Goal: Task Accomplishment & Management: Use online tool/utility

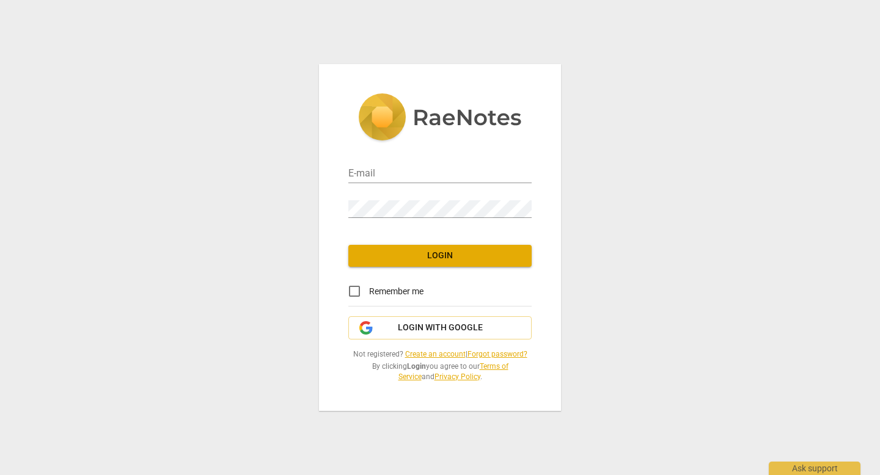
type input "[PERSON_NAME][EMAIL_ADDRESS][DOMAIN_NAME]"
click at [499, 261] on button "Login" at bounding box center [439, 256] width 183 height 22
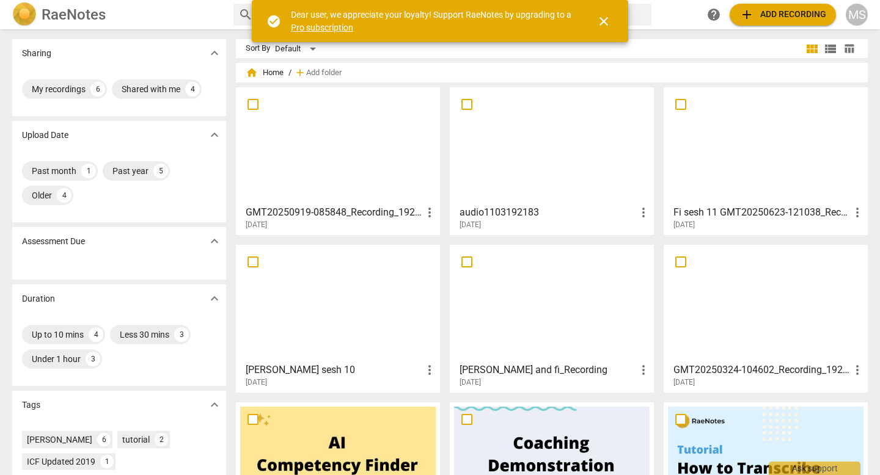
click at [767, 18] on span "add Add recording" at bounding box center [782, 14] width 87 height 15
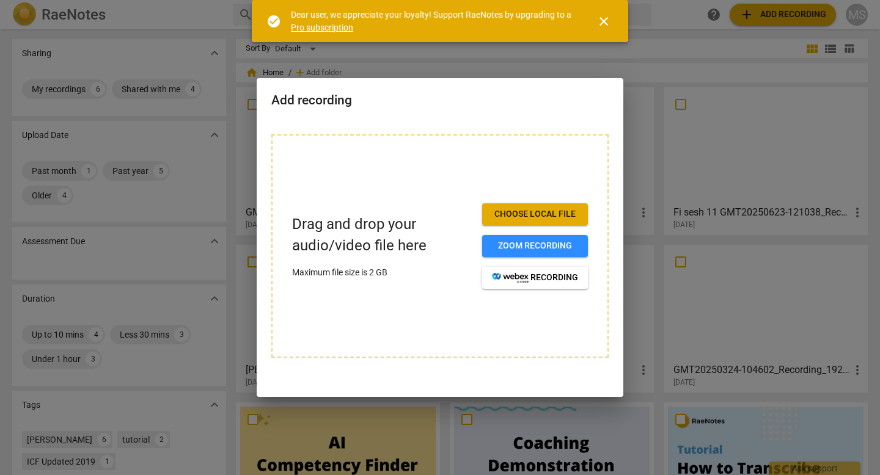
click at [536, 214] on span "Choose local file" at bounding box center [535, 214] width 86 height 12
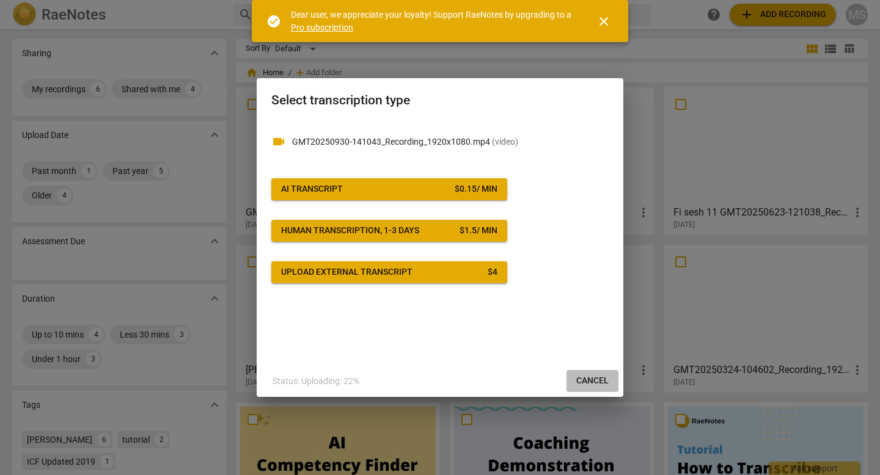
click at [595, 375] on span "Cancel" at bounding box center [592, 381] width 32 height 12
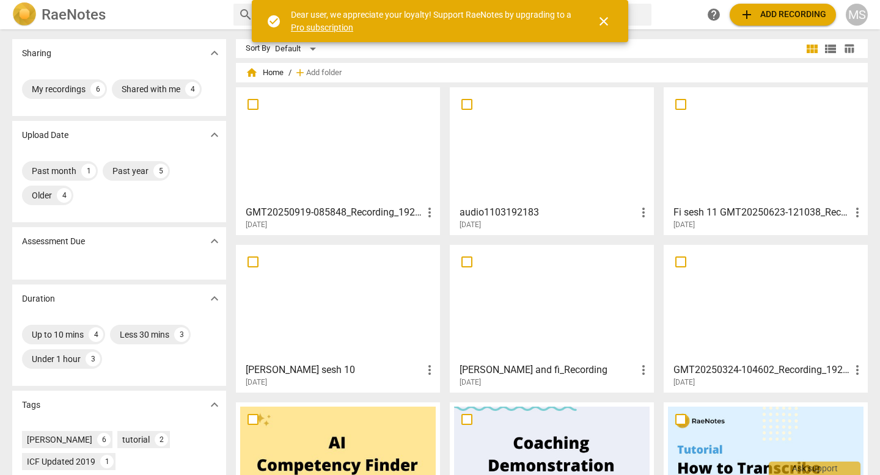
click at [764, 20] on span "add Add recording" at bounding box center [782, 14] width 87 height 15
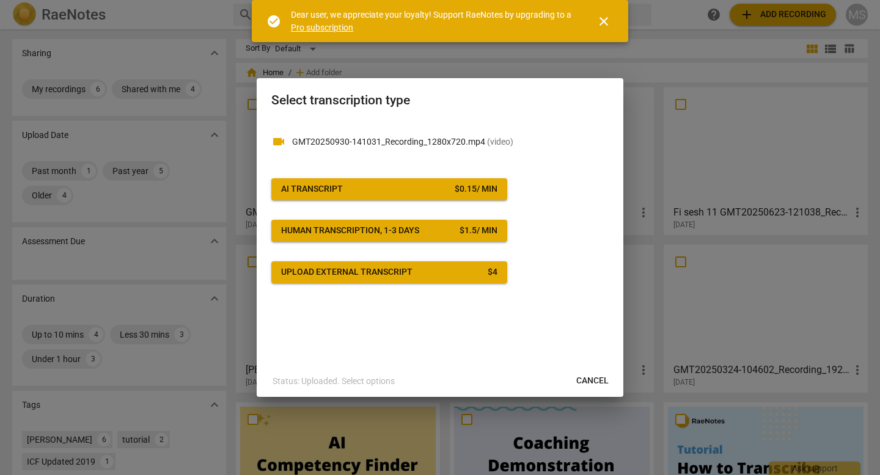
click at [544, 142] on p "GMT20250930-141031_Recording_1280x720.mp4 ( video )" at bounding box center [450, 142] width 316 height 13
click at [487, 144] on span "( video )" at bounding box center [500, 142] width 26 height 10
click at [585, 380] on span "Cancel" at bounding box center [592, 381] width 32 height 12
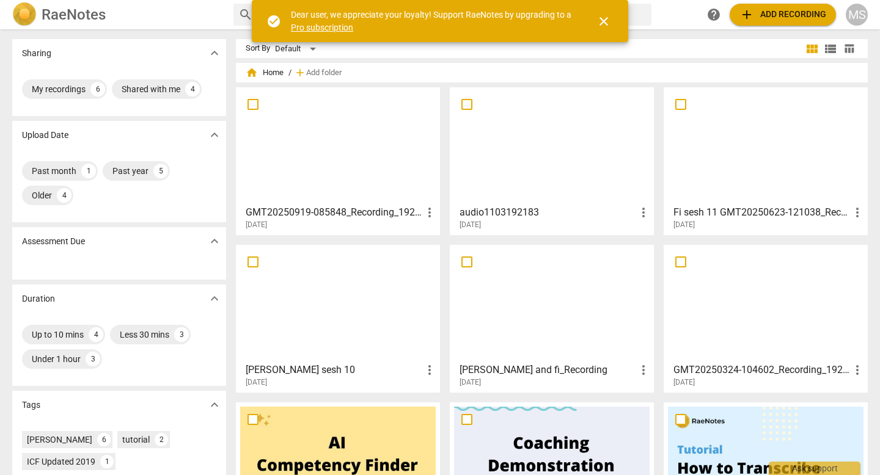
click at [765, 15] on span "add Add recording" at bounding box center [782, 14] width 87 height 15
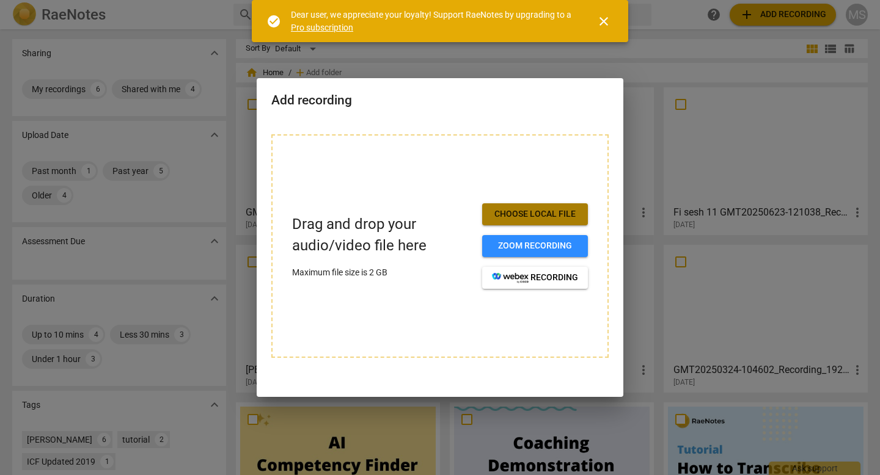
click at [528, 214] on span "Choose local file" at bounding box center [535, 214] width 86 height 12
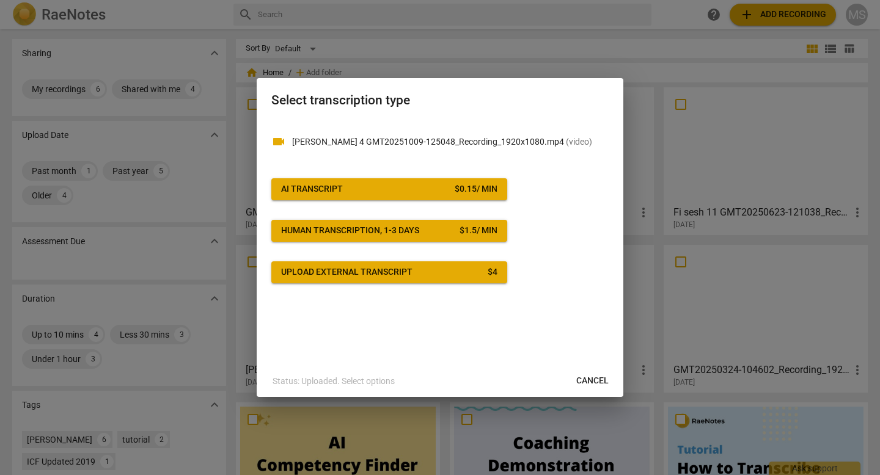
click at [437, 145] on p "Cheryl sesh 4 GMT20251009-125048_Recording_1920x1080.mp4 ( video )" at bounding box center [450, 142] width 316 height 13
click at [422, 192] on span "AI Transcript $ 0.15 / min" at bounding box center [389, 189] width 216 height 12
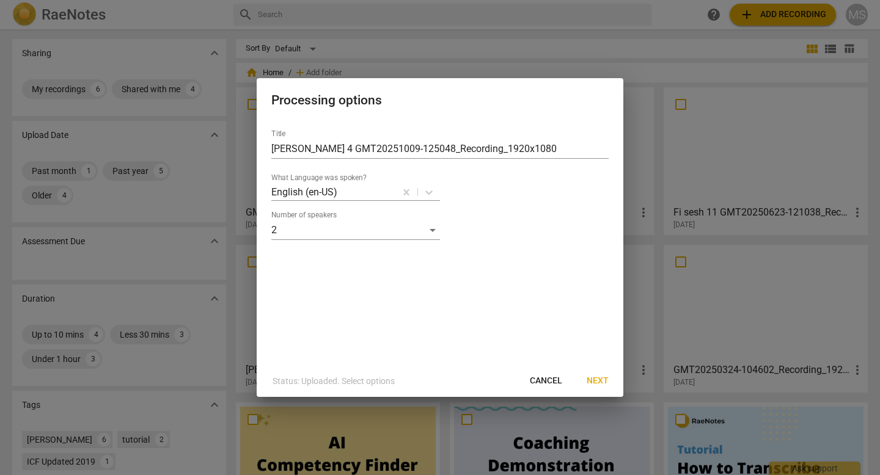
click at [593, 376] on span "Next" at bounding box center [597, 381] width 22 height 12
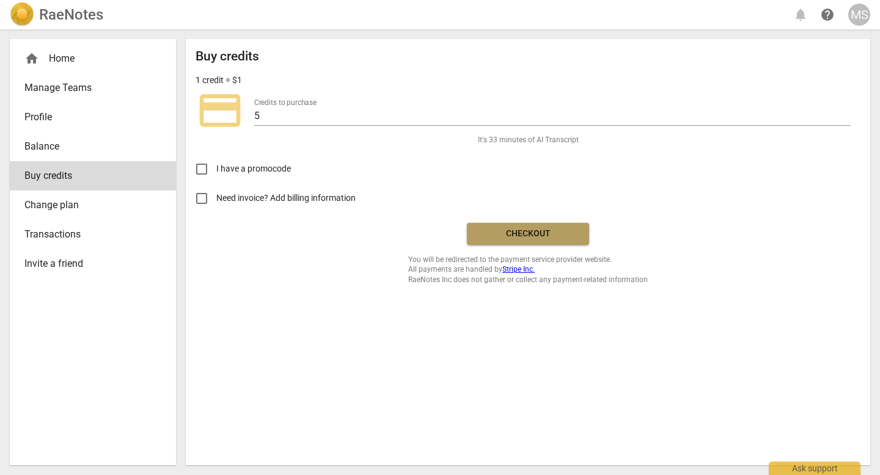
click at [546, 229] on span "Checkout" at bounding box center [528, 234] width 103 height 12
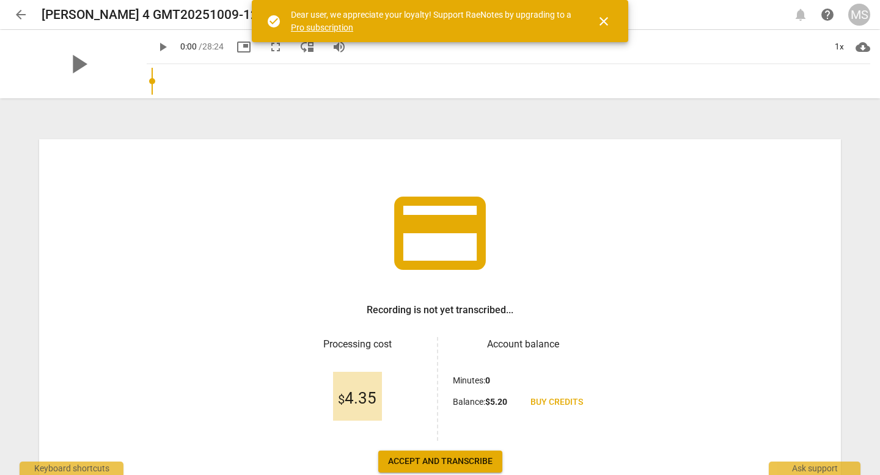
scroll to position [76, 0]
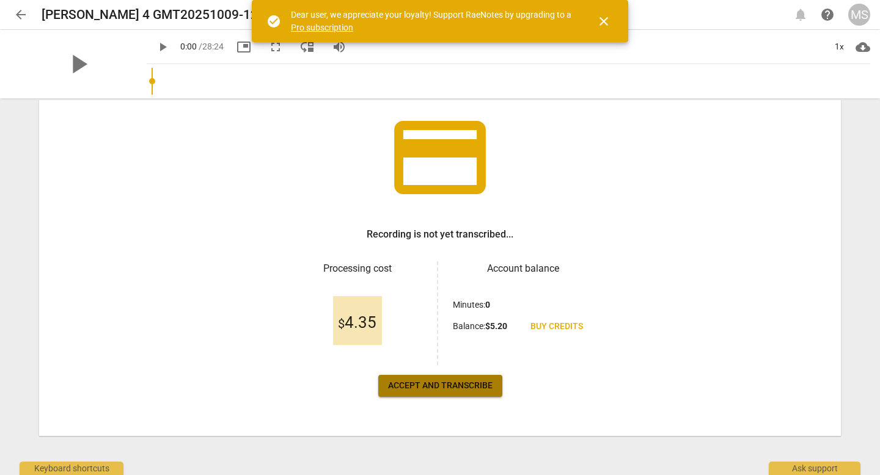
click at [422, 388] on span "Accept and transcribe" at bounding box center [440, 386] width 104 height 12
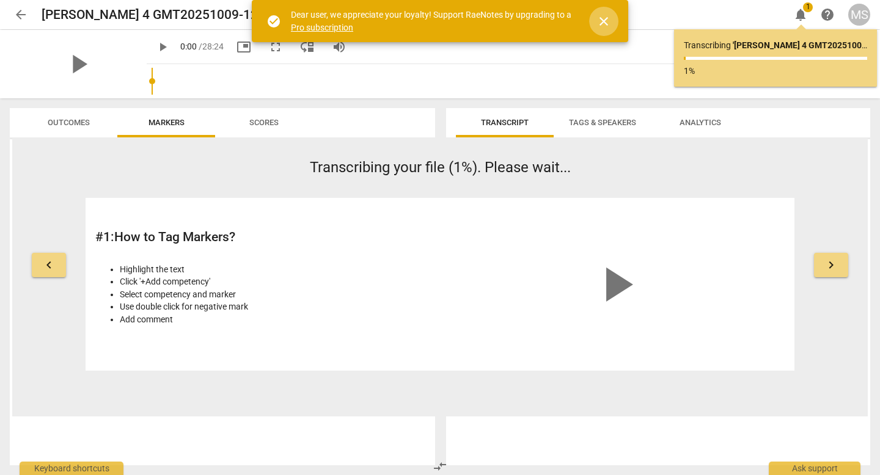
click at [600, 24] on span "close" at bounding box center [603, 21] width 15 height 15
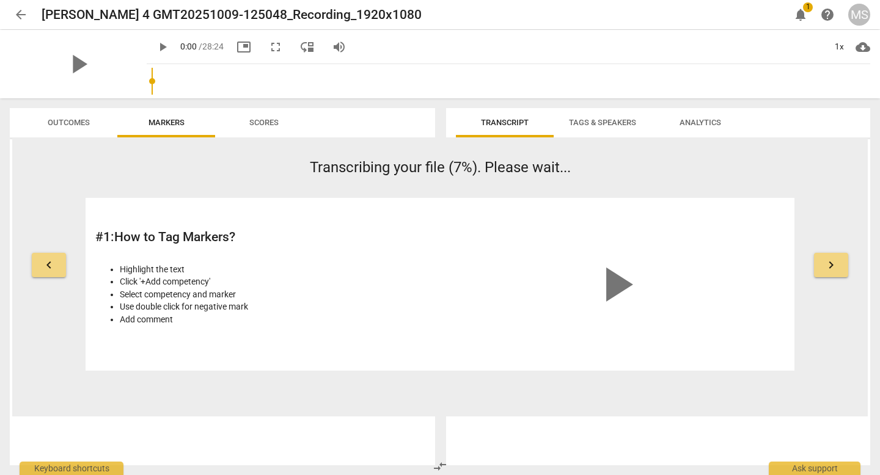
click at [16, 16] on span "arrow_back" at bounding box center [20, 14] width 15 height 15
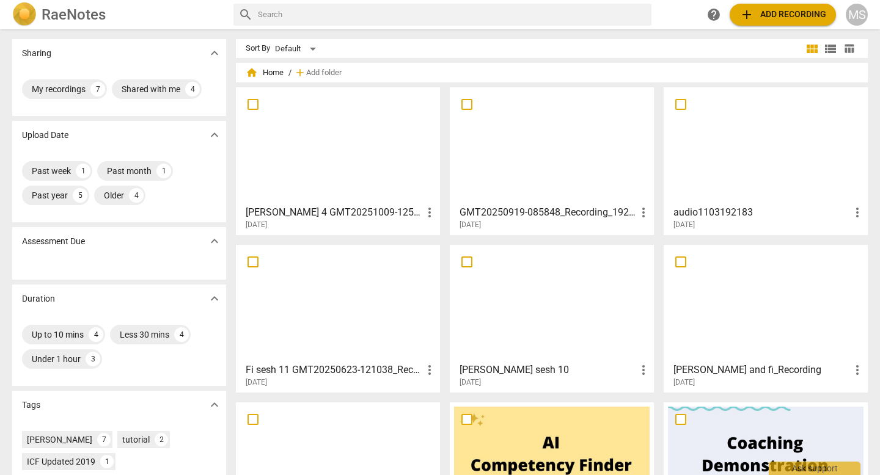
click at [86, 17] on h2 "RaeNotes" at bounding box center [74, 14] width 64 height 17
click at [25, 21] on img at bounding box center [24, 14] width 24 height 24
click at [855, 18] on div "MS" at bounding box center [857, 15] width 22 height 22
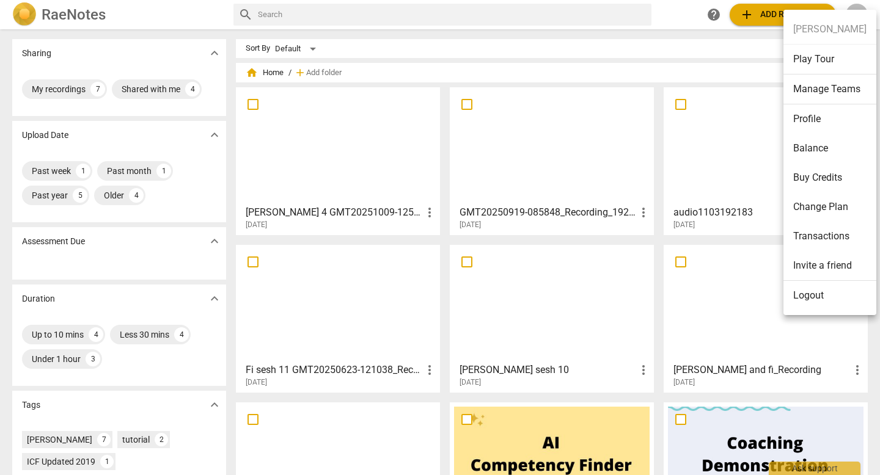
click at [351, 10] on div at bounding box center [440, 237] width 880 height 475
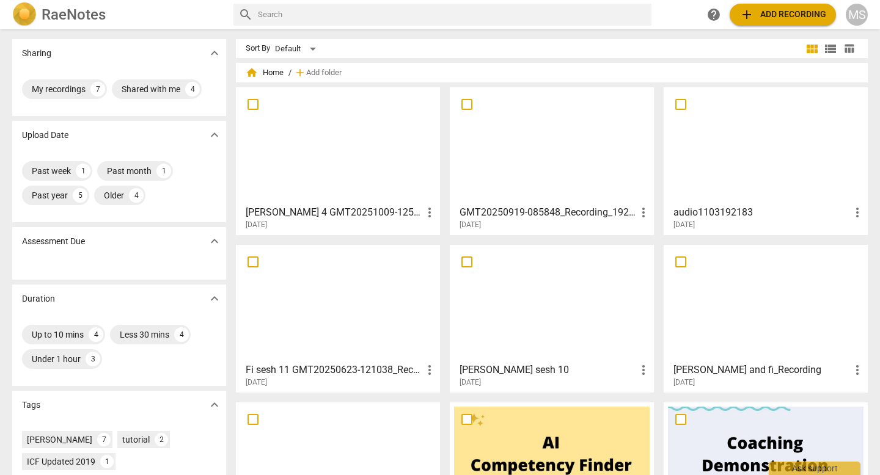
click at [356, 208] on h3 "[PERSON_NAME] 4 GMT20251009-125048_Recording_1920x1080" at bounding box center [334, 212] width 177 height 15
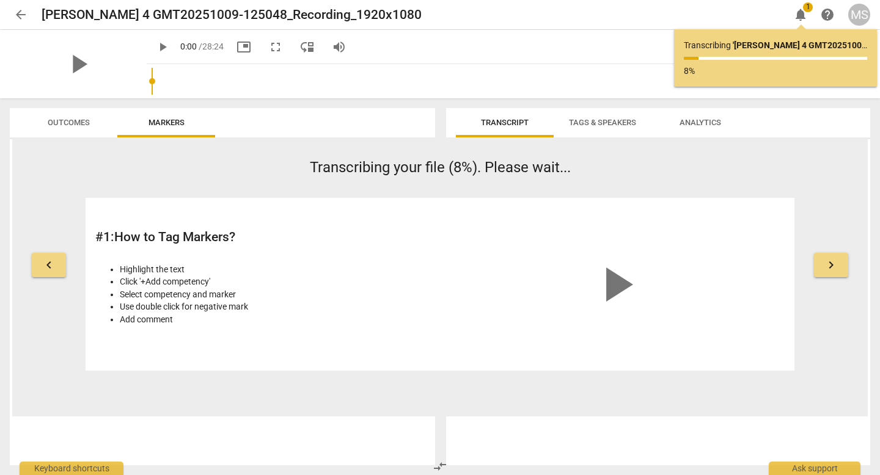
click at [597, 125] on span "Tags & Speakers" at bounding box center [602, 122] width 67 height 9
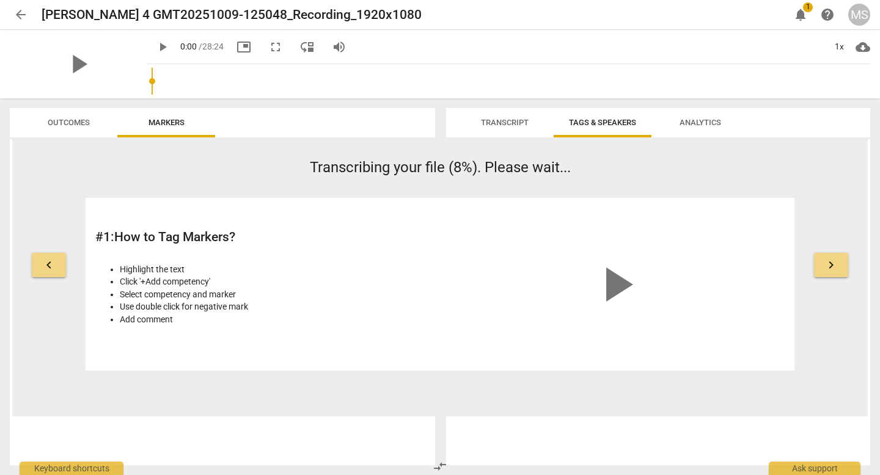
click at [68, 126] on span "Outcomes" at bounding box center [69, 122] width 42 height 9
click at [163, 122] on span "Markers" at bounding box center [166, 122] width 36 height 9
click at [79, 123] on span "Outcomes" at bounding box center [69, 122] width 42 height 9
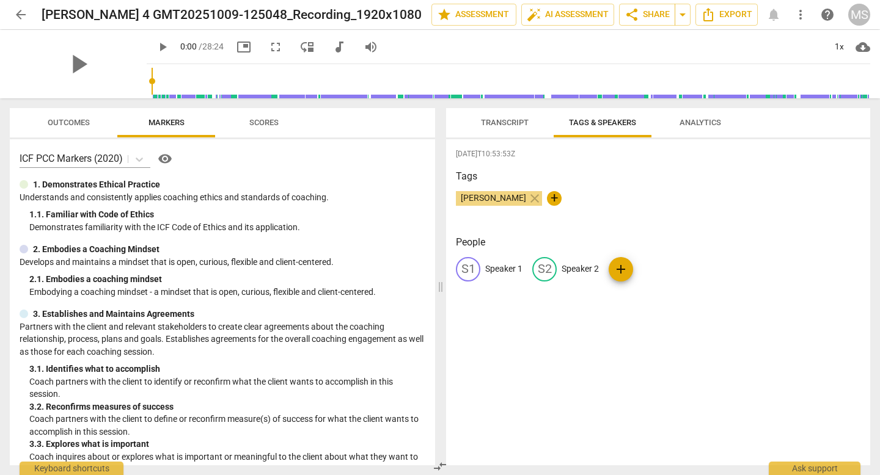
click at [502, 271] on p "Speaker 1" at bounding box center [503, 269] width 37 height 13
type input "Coach"
click at [667, 270] on p "Speaker 2" at bounding box center [659, 269] width 37 height 13
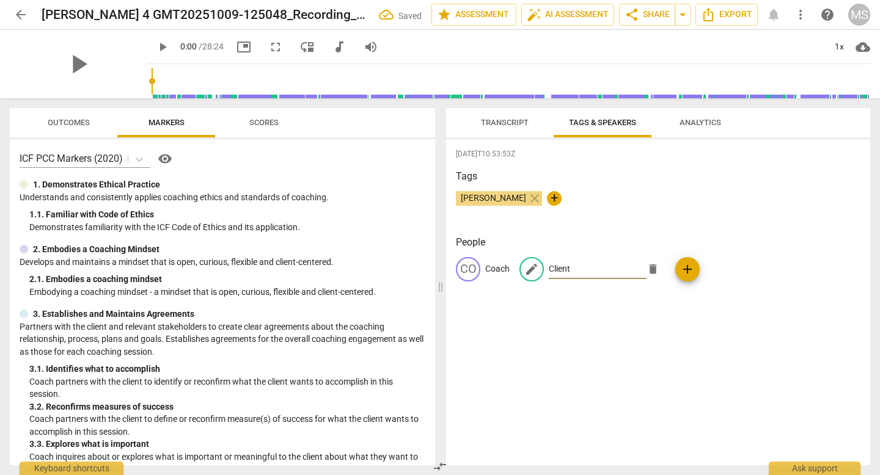
type input "Client"
click at [733, 428] on div "[DATE]T10:53:53Z Tags [PERSON_NAME] close + People CO Coach edit Client delete …" at bounding box center [658, 302] width 424 height 326
click at [513, 119] on span "Transcript" at bounding box center [505, 122] width 48 height 9
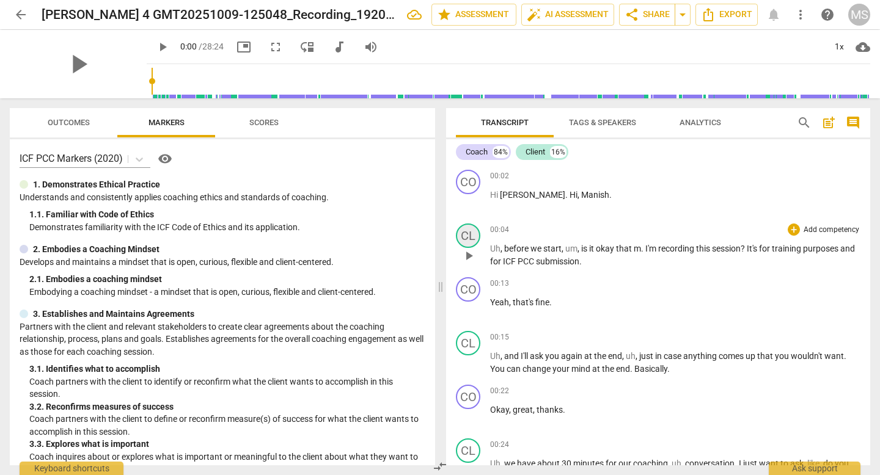
click at [475, 230] on div "CL" at bounding box center [468, 236] width 24 height 24
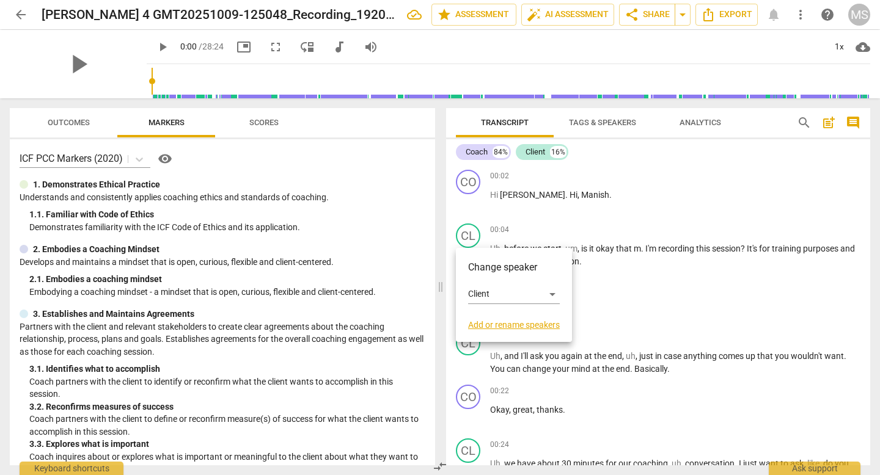
click at [487, 265] on h3 "Change speaker" at bounding box center [514, 267] width 92 height 15
click at [501, 294] on div "Client" at bounding box center [514, 295] width 92 height 20
click at [501, 272] on li "Coach" at bounding box center [514, 271] width 93 height 23
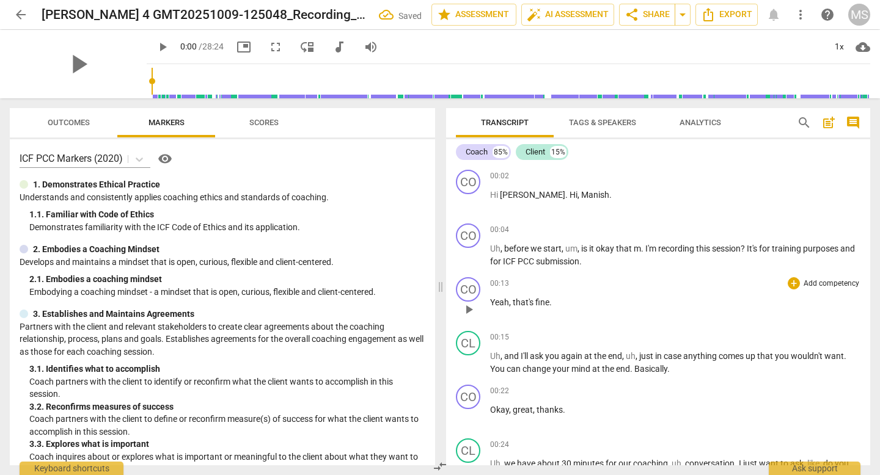
click at [595, 299] on p "Yeah , that's fine ." at bounding box center [675, 302] width 370 height 13
click at [475, 149] on div "Coach" at bounding box center [477, 152] width 22 height 12
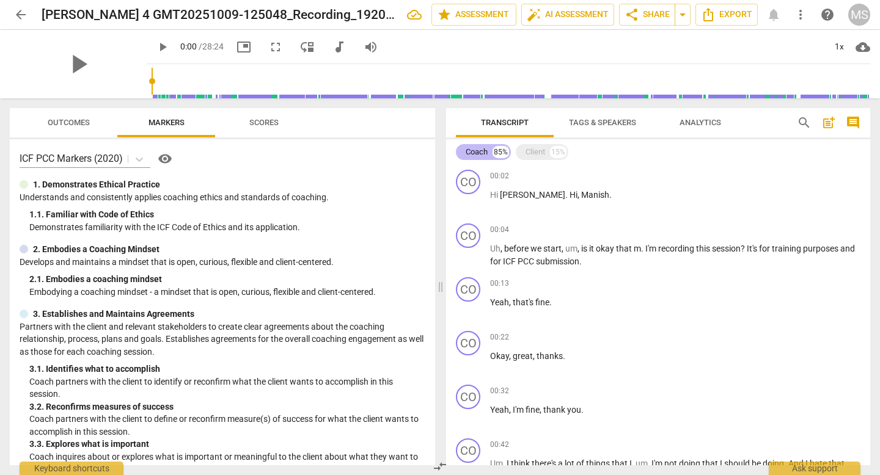
click at [484, 153] on div "Coach" at bounding box center [477, 152] width 22 height 12
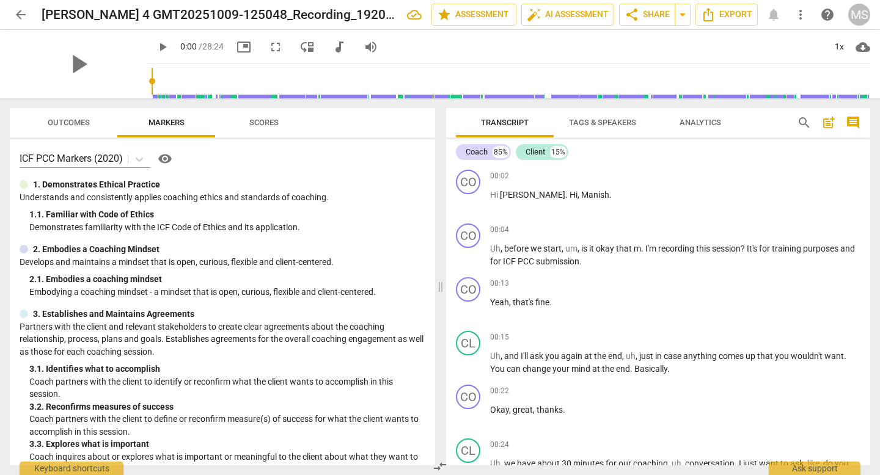
click at [587, 126] on span "Tags & Speakers" at bounding box center [602, 122] width 67 height 9
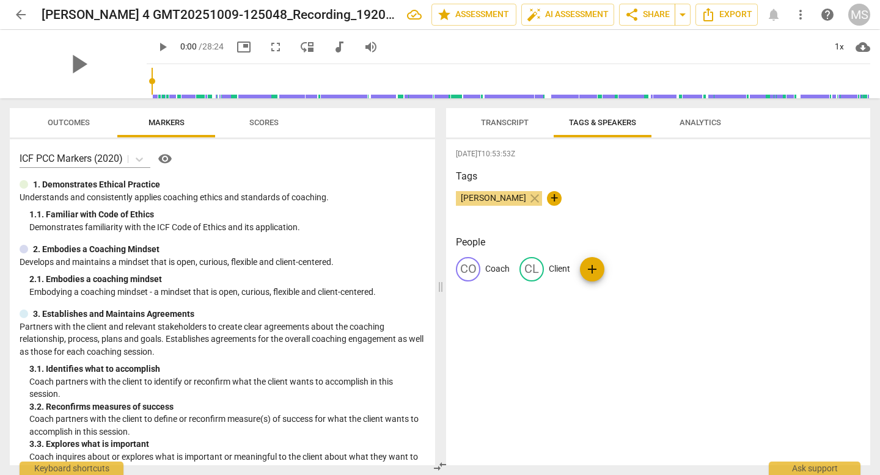
click at [563, 272] on p "Client" at bounding box center [559, 269] width 21 height 13
type input "Coach"
click at [500, 268] on p "Coach" at bounding box center [497, 269] width 24 height 13
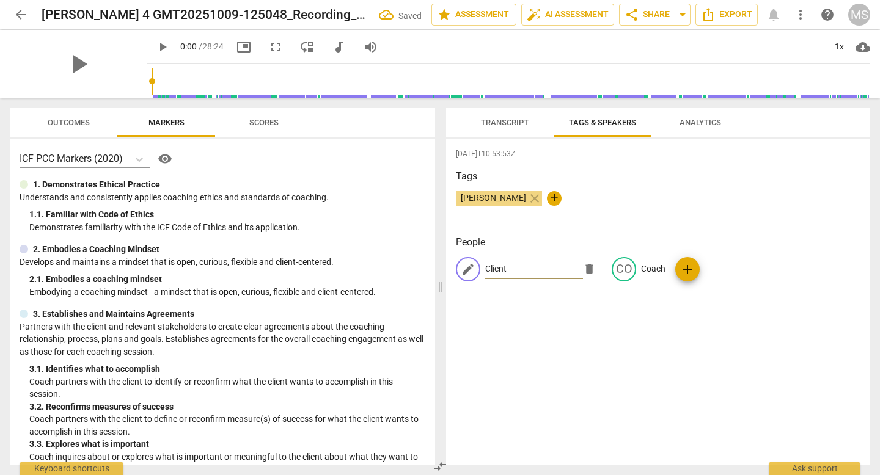
type input "Client"
click at [638, 363] on div "[DATE]T10:53:53Z Tags [PERSON_NAME] close + People edit Client delete CO Coach …" at bounding box center [658, 302] width 424 height 326
click at [499, 115] on span "Transcript" at bounding box center [504, 123] width 77 height 16
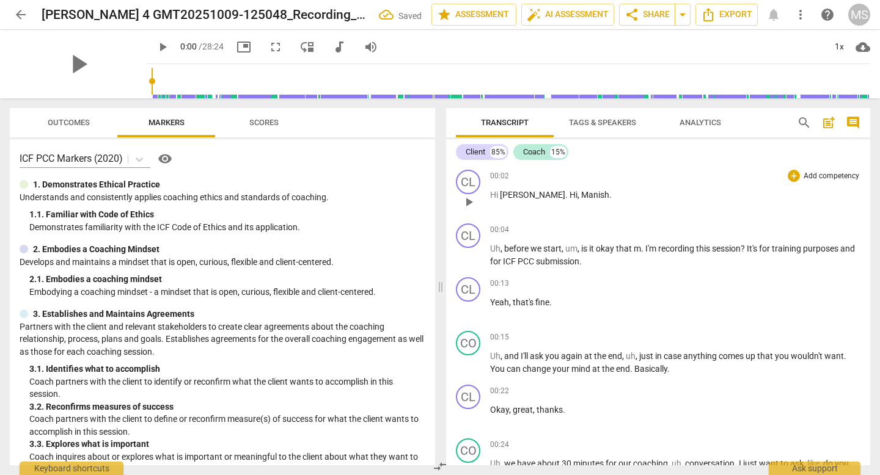
click at [581, 192] on span "Manish" at bounding box center [595, 195] width 28 height 10
click at [472, 237] on div "CL" at bounding box center [468, 236] width 24 height 24
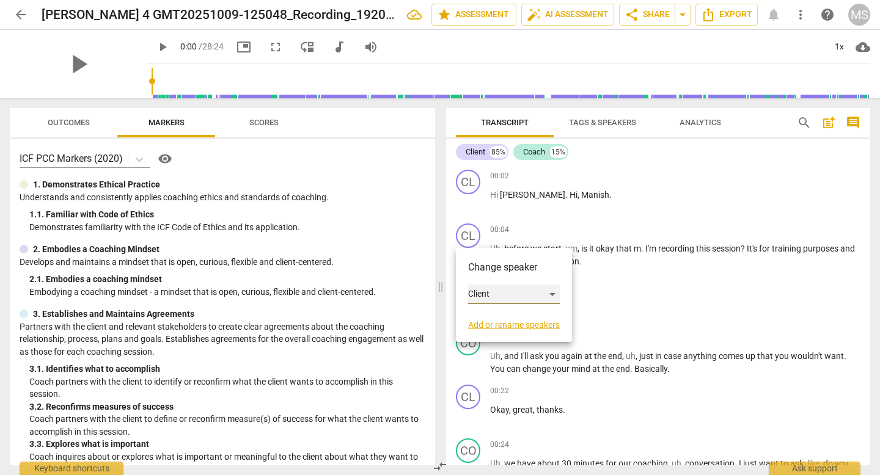
click at [520, 299] on div "Client" at bounding box center [514, 295] width 92 height 20
click at [507, 321] on li "Coach" at bounding box center [514, 317] width 93 height 23
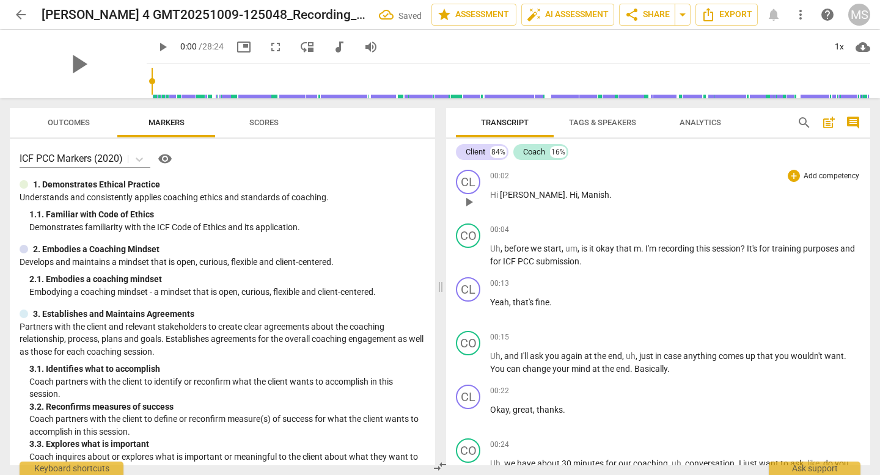
click at [469, 192] on button "play_arrow" at bounding box center [469, 202] width 20 height 20
click at [469, 186] on div "CL" at bounding box center [468, 182] width 24 height 24
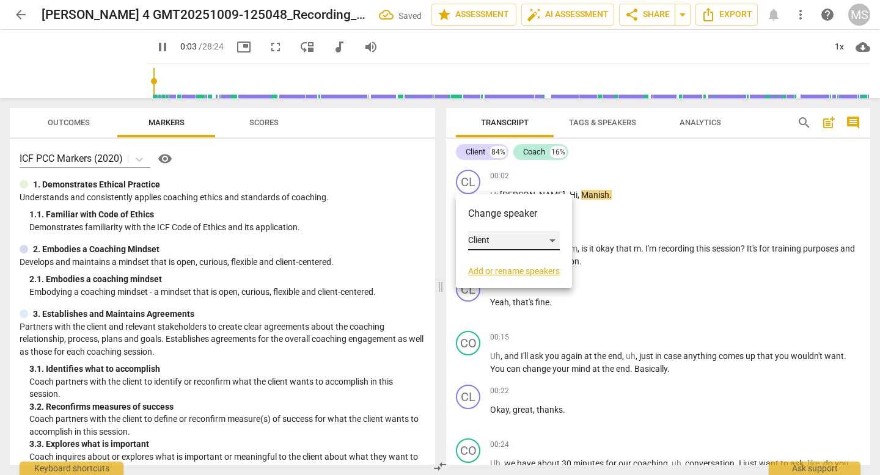
click at [522, 242] on div "Client" at bounding box center [514, 241] width 92 height 20
click at [519, 271] on li "Coach" at bounding box center [514, 263] width 93 height 23
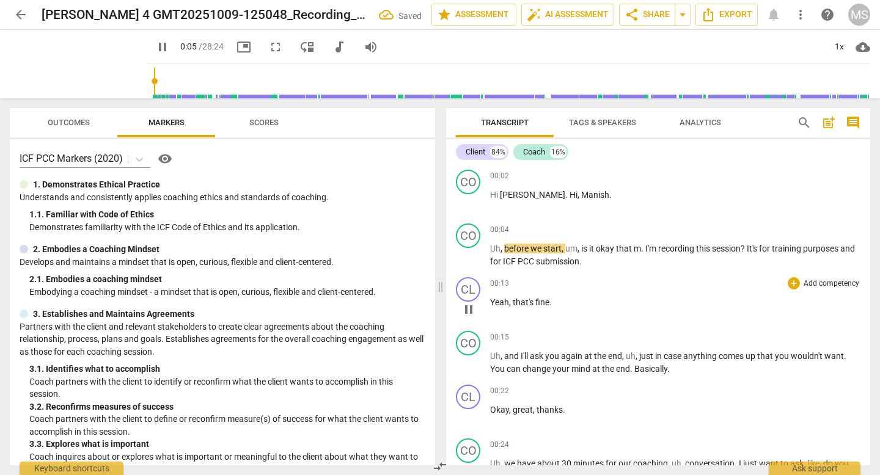
click at [618, 296] on p "Yeah , that's fine ." at bounding box center [675, 302] width 370 height 13
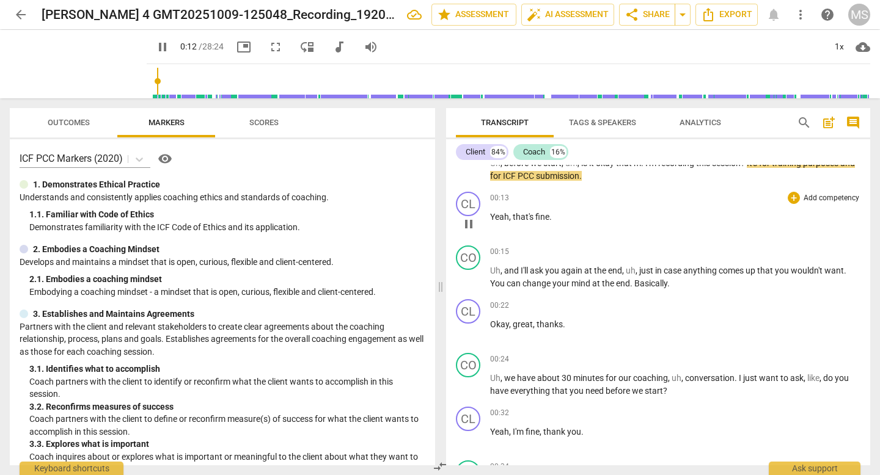
scroll to position [94, 0]
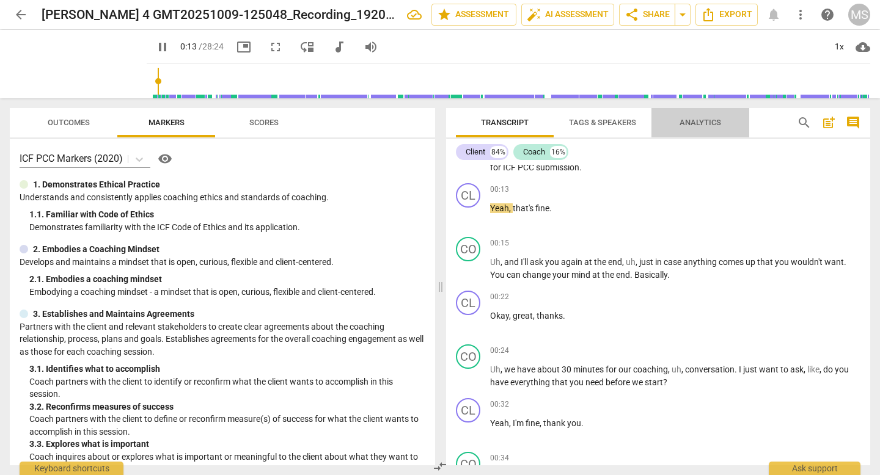
click at [725, 117] on span "Analytics" at bounding box center [700, 123] width 71 height 16
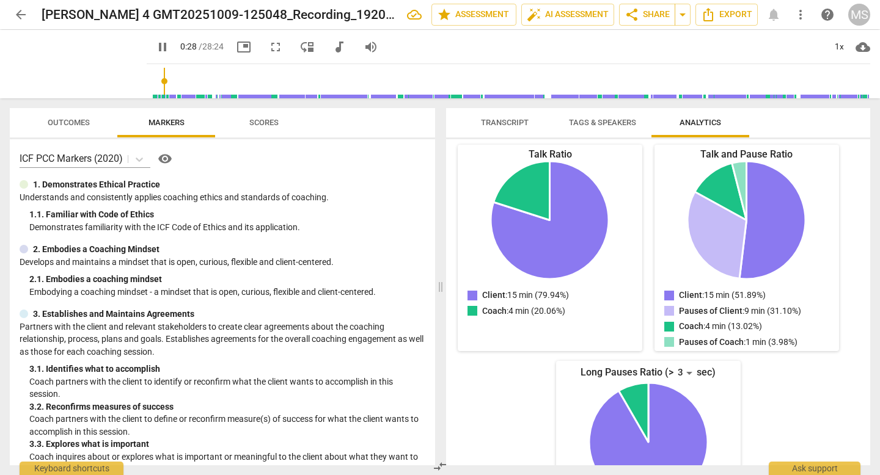
scroll to position [0, 0]
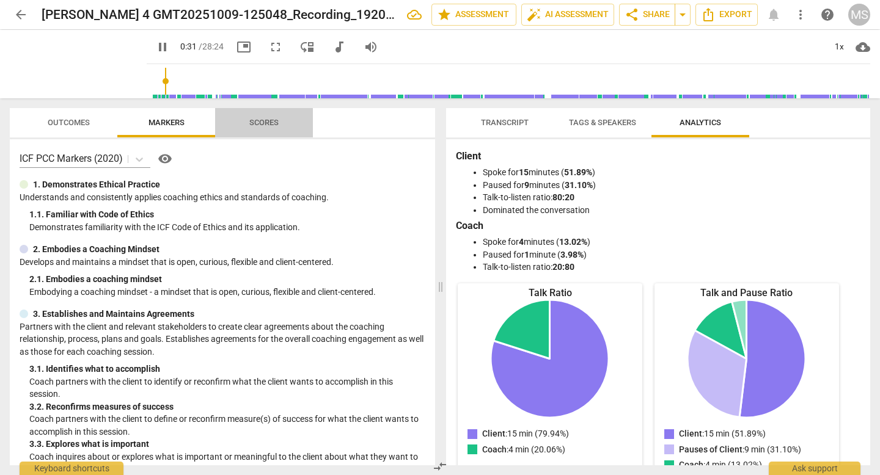
click at [270, 122] on span "Scores" at bounding box center [263, 122] width 29 height 9
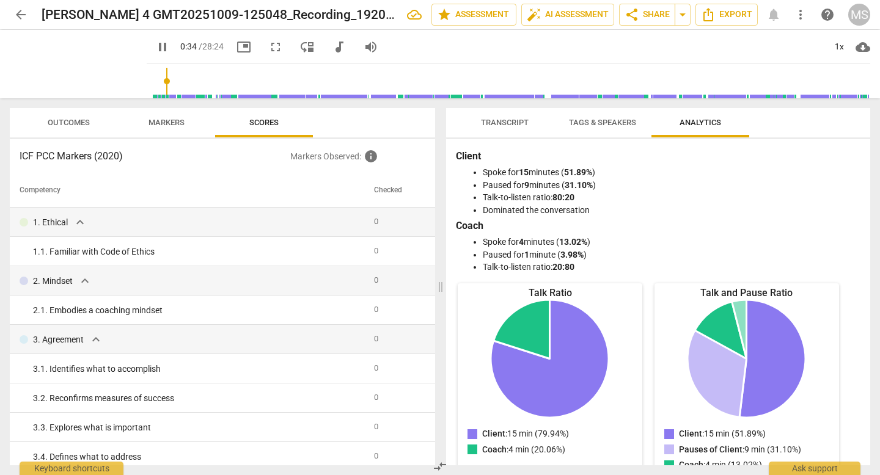
click at [161, 123] on span "Markers" at bounding box center [166, 122] width 36 height 9
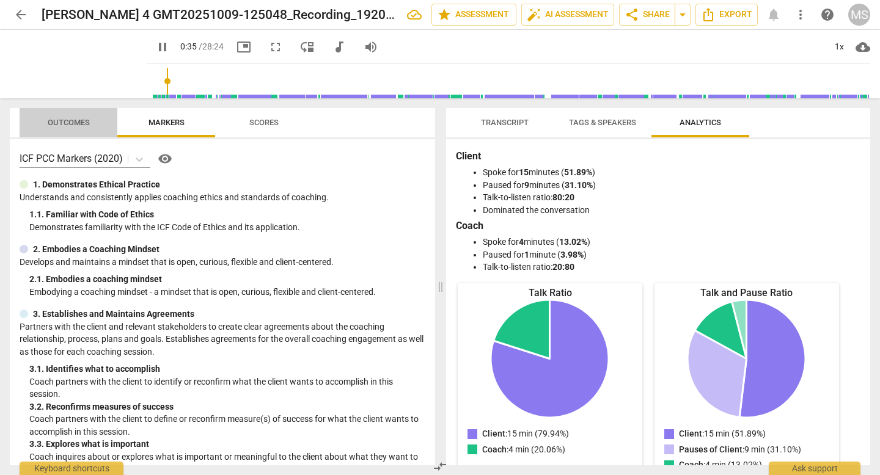
click at [72, 122] on span "Outcomes" at bounding box center [69, 122] width 42 height 9
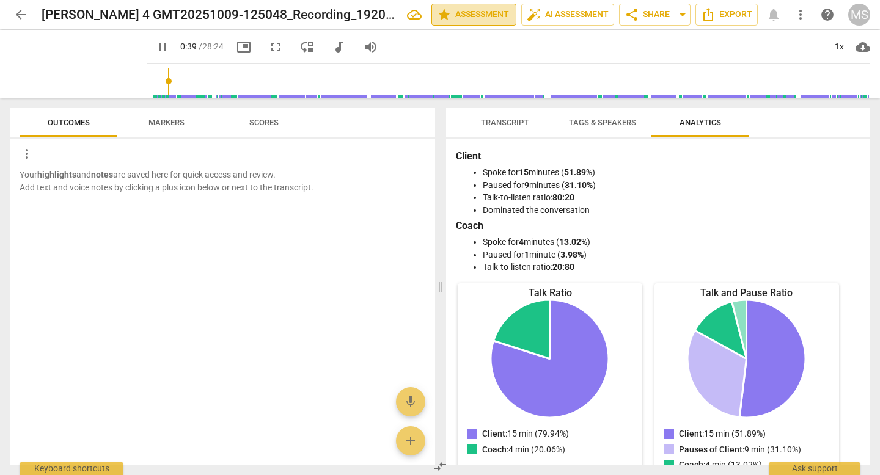
click at [464, 16] on span "star Assessment" at bounding box center [474, 14] width 74 height 15
type input "39"
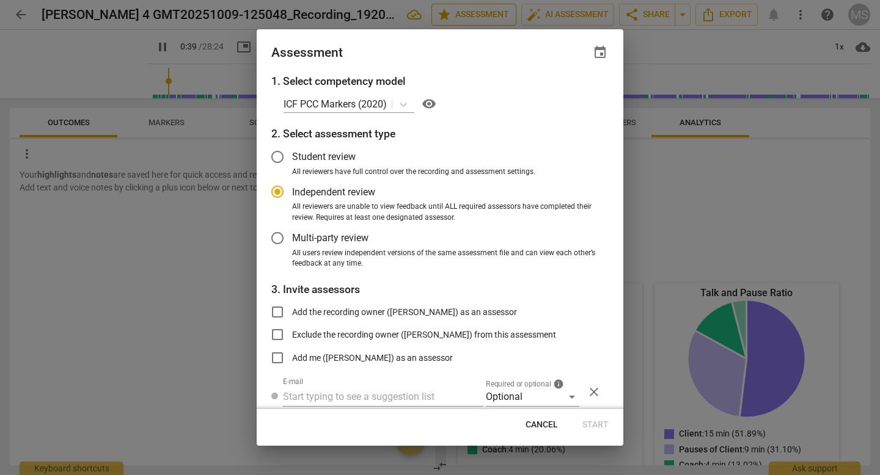
radio input "false"
type input "43"
click at [720, 171] on div at bounding box center [440, 237] width 880 height 475
radio input "false"
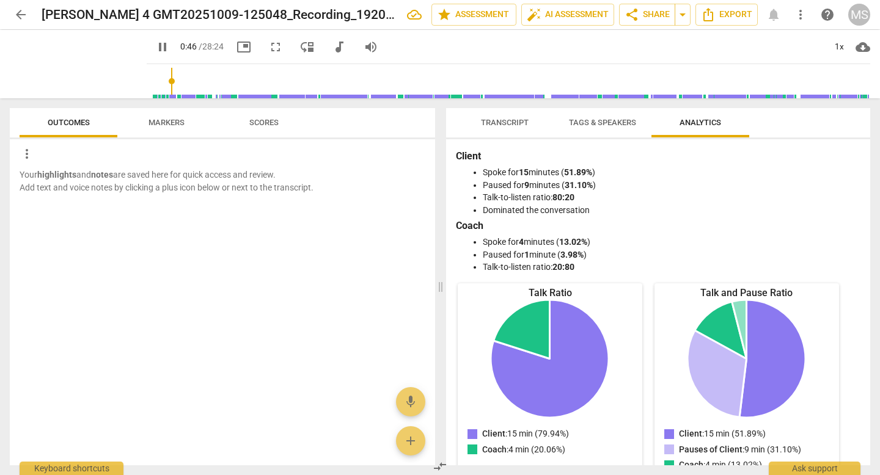
click at [489, 115] on span "Transcript" at bounding box center [504, 123] width 77 height 16
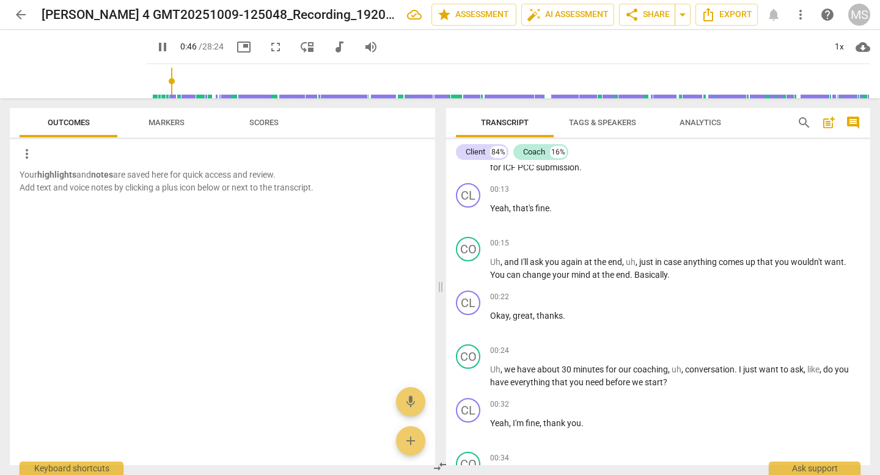
scroll to position [455, 0]
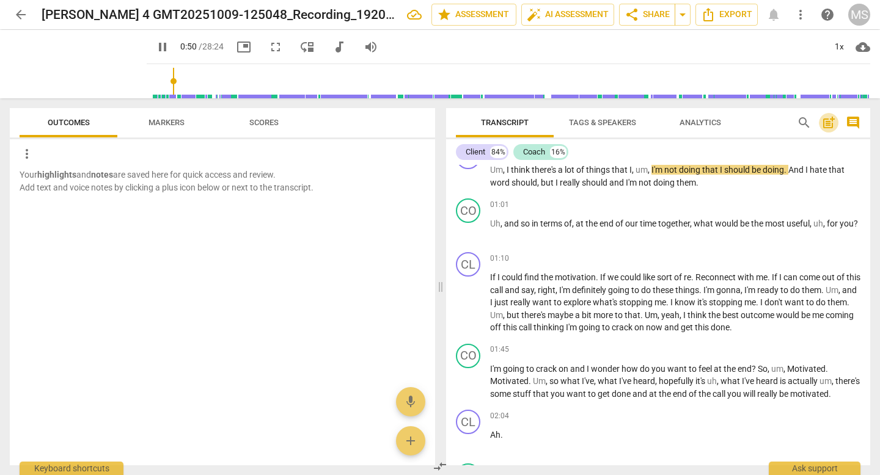
click at [828, 122] on span "post_add" at bounding box center [828, 122] width 15 height 15
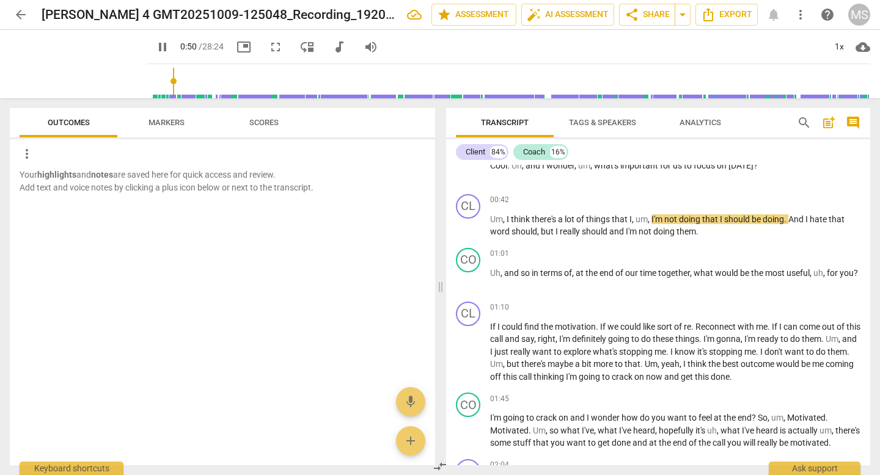
scroll to position [27, 0]
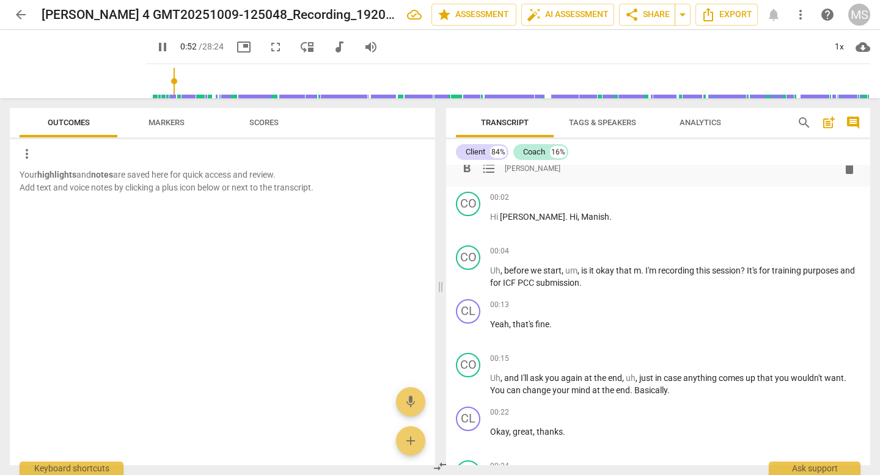
click at [517, 123] on span "Transcript" at bounding box center [505, 122] width 48 height 9
click at [720, 10] on span "Export" at bounding box center [726, 14] width 51 height 15
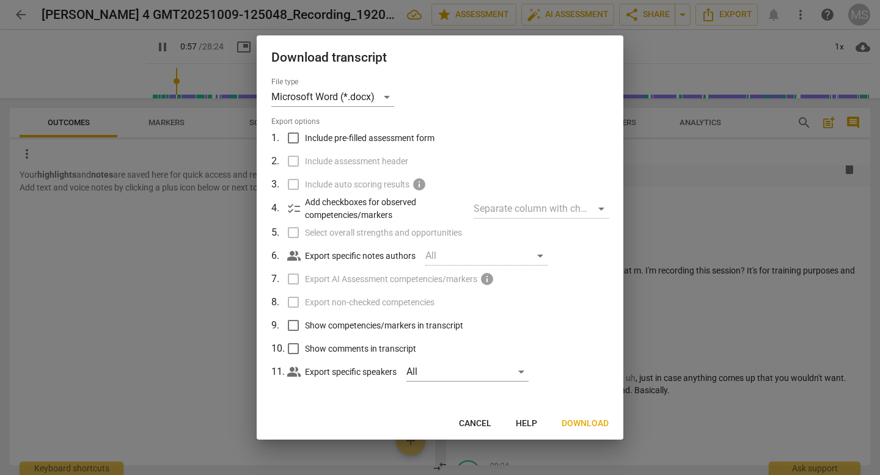
click at [588, 426] on span "Download" at bounding box center [584, 424] width 47 height 12
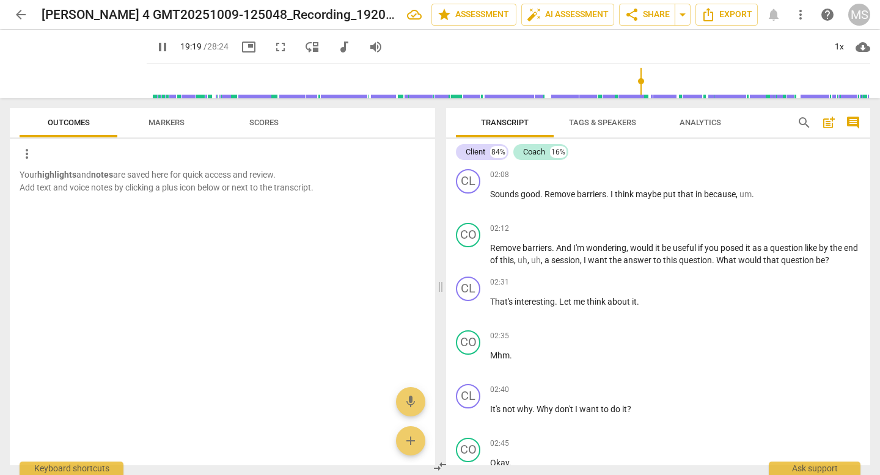
scroll to position [800, 0]
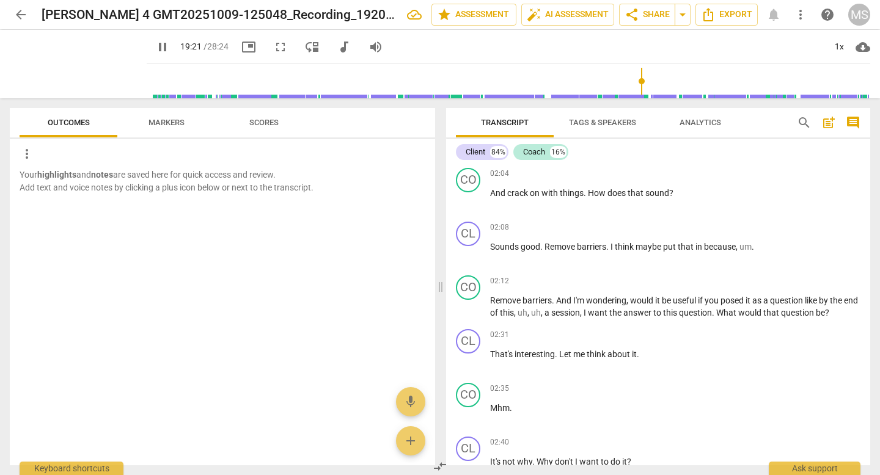
type input "1161"
